Goal: Ask a question

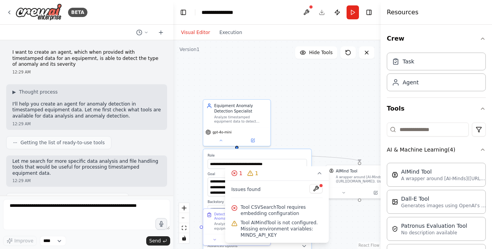
scroll to position [1674, 0]
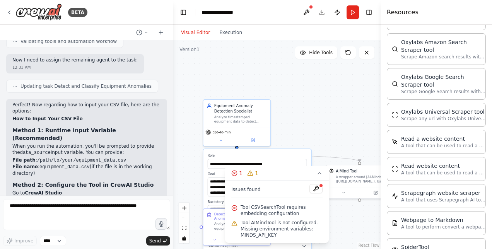
click at [321, 131] on div ".deletable-edge-delete-btn { width: 20px; height: 20px; border: 0px solid #ffff…" at bounding box center [276, 144] width 207 height 209
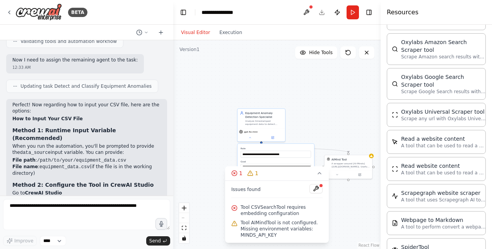
click at [69, 164] on code "equipment_data.csv" at bounding box center [64, 166] width 50 height 5
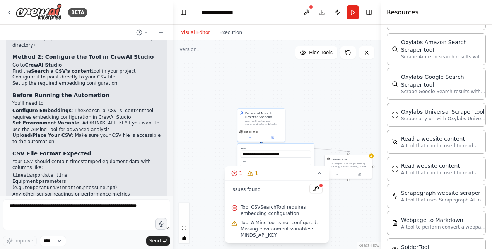
scroll to position [1315, 0]
click at [279, 160] on label "Goal" at bounding box center [276, 161] width 70 height 3
click at [319, 133] on div ".deletable-edge-delete-btn { width: 20px; height: 20px; border: 0px solid #ffff…" at bounding box center [276, 144] width 207 height 209
click at [321, 175] on icon at bounding box center [319, 173] width 6 height 6
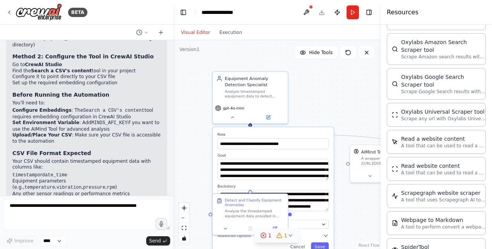
click at [247, 128] on div "**********" at bounding box center [273, 191] width 121 height 128
click at [313, 96] on div ".deletable-edge-delete-btn { width: 20px; height: 20px; border: 0px solid #ffff…" at bounding box center [276, 144] width 207 height 209
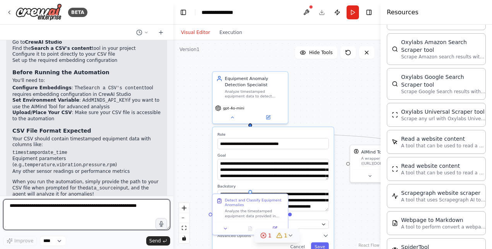
click at [135, 211] on textarea at bounding box center [86, 214] width 167 height 31
type textarea "**********"
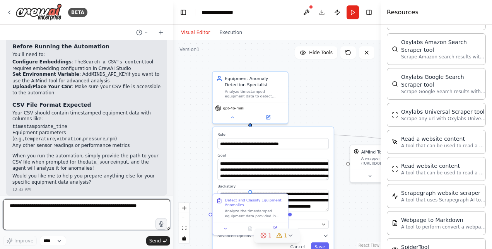
scroll to position [1364, 0]
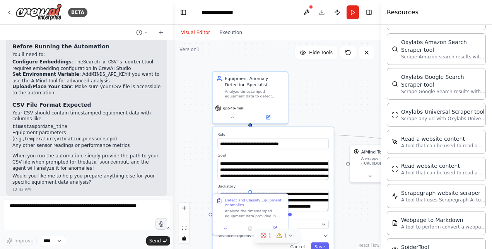
click at [140, 205] on p "yes, how to configure embeddings in crewAi studio" at bounding box center [86, 211] width 148 height 12
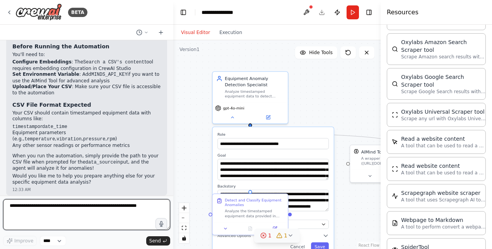
click at [121, 203] on textarea at bounding box center [86, 214] width 167 height 31
type textarea "*******"
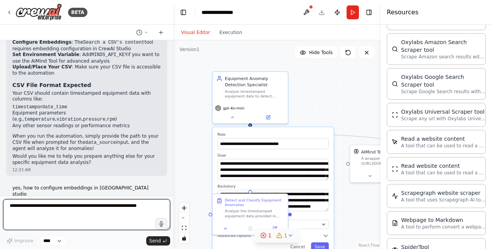
scroll to position [1389, 0]
